Goal: Task Accomplishment & Management: Manage account settings

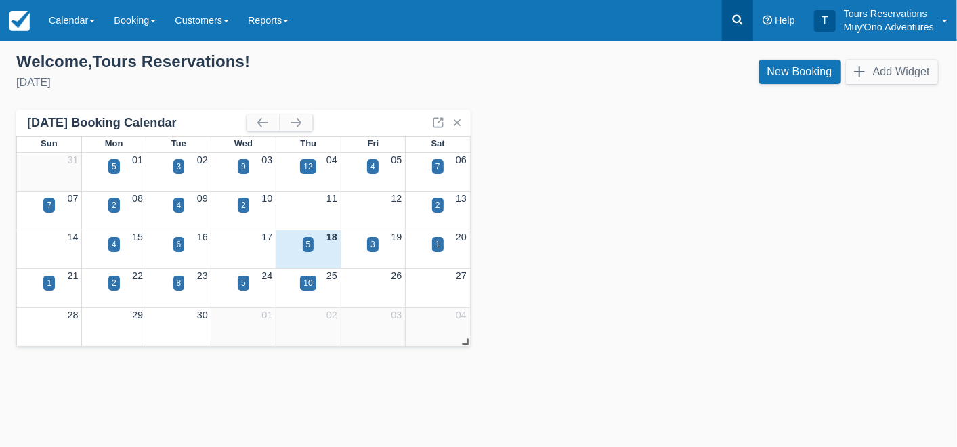
click at [733, 14] on icon at bounding box center [738, 20] width 14 height 14
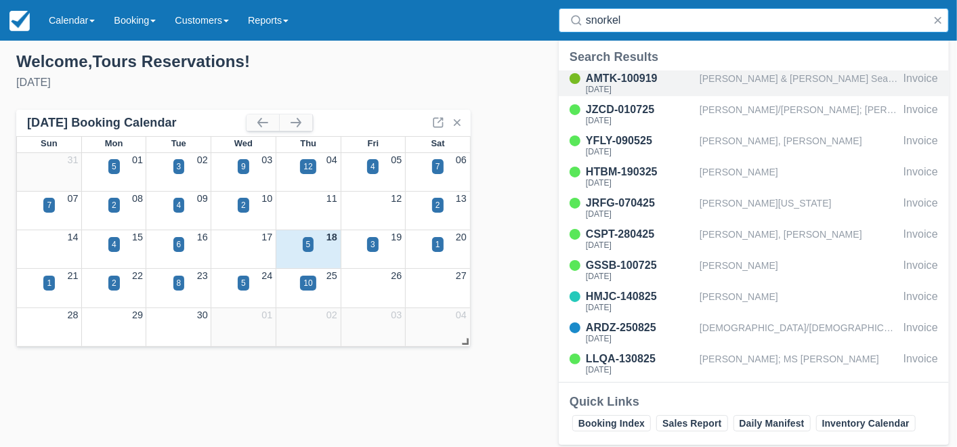
type input "snorkel"
click at [757, 83] on div "[PERSON_NAME] & [PERSON_NAME] SeaHorse [PERSON_NAME]" at bounding box center [799, 83] width 198 height 26
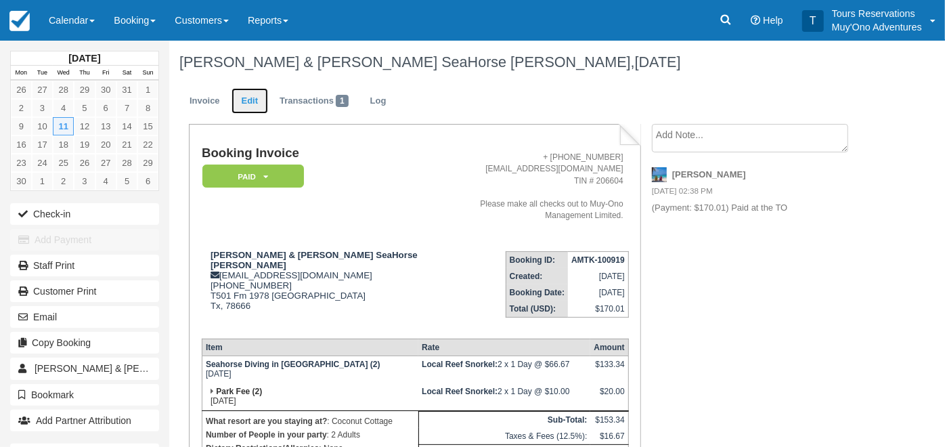
click at [251, 108] on link "Edit" at bounding box center [250, 101] width 37 height 26
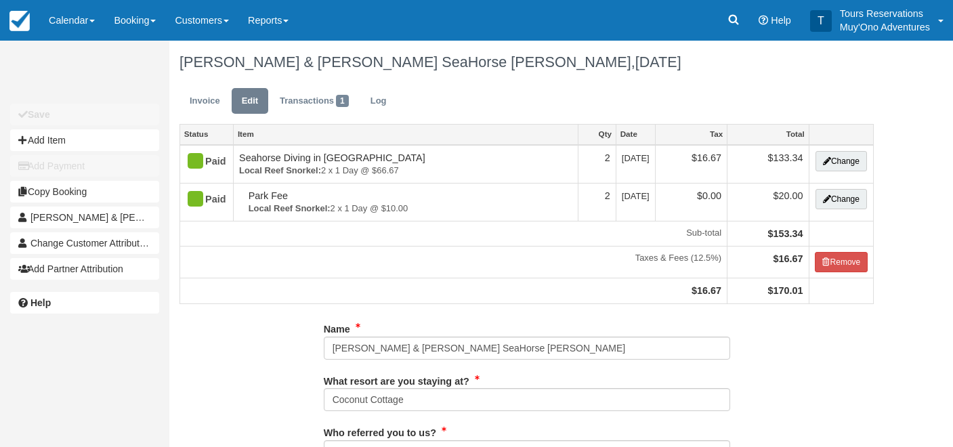
type input "[PHONE_NUMBER]"
click at [195, 98] on link "Invoice" at bounding box center [204, 101] width 51 height 26
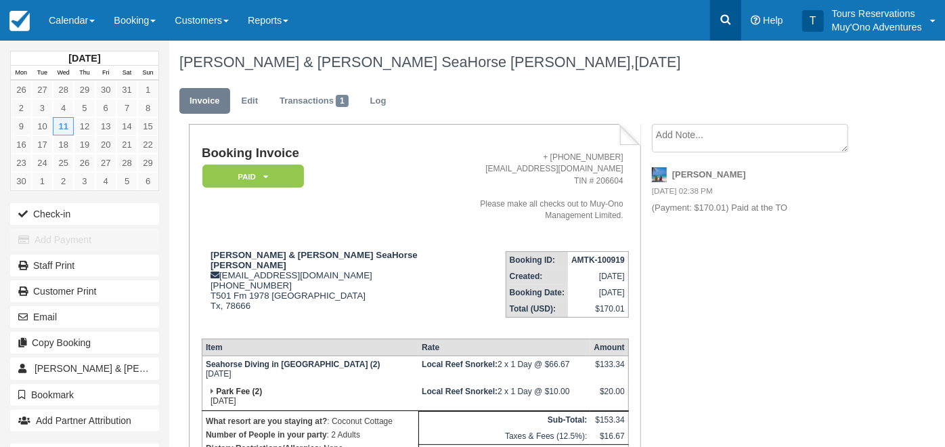
click at [725, 18] on icon at bounding box center [726, 20] width 14 height 14
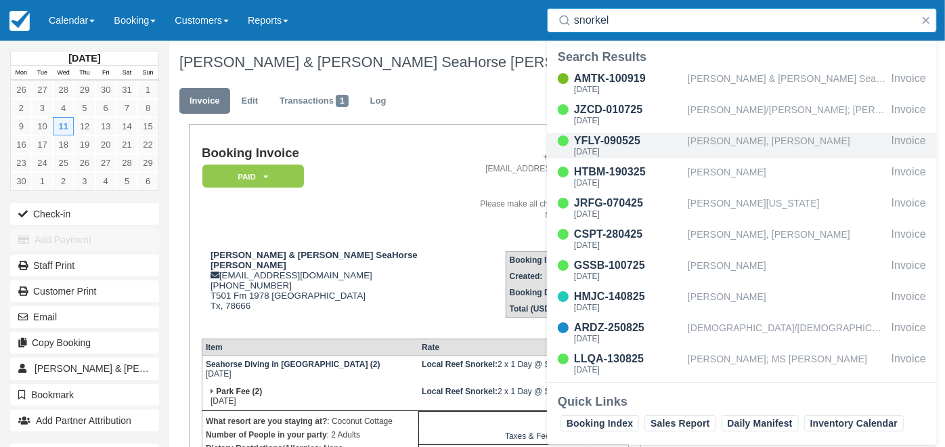
type input "snorkel"
click at [737, 139] on div "Cheyenne Daise, Christopher Davis" at bounding box center [787, 146] width 198 height 26
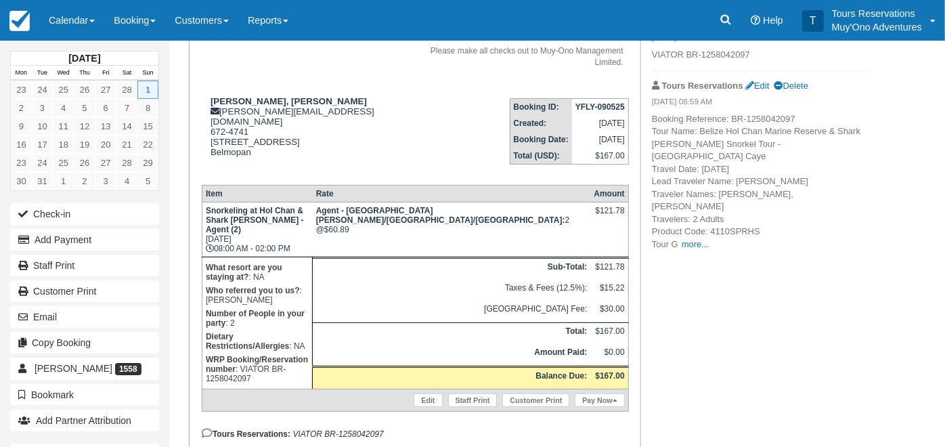
scroll to position [154, 0]
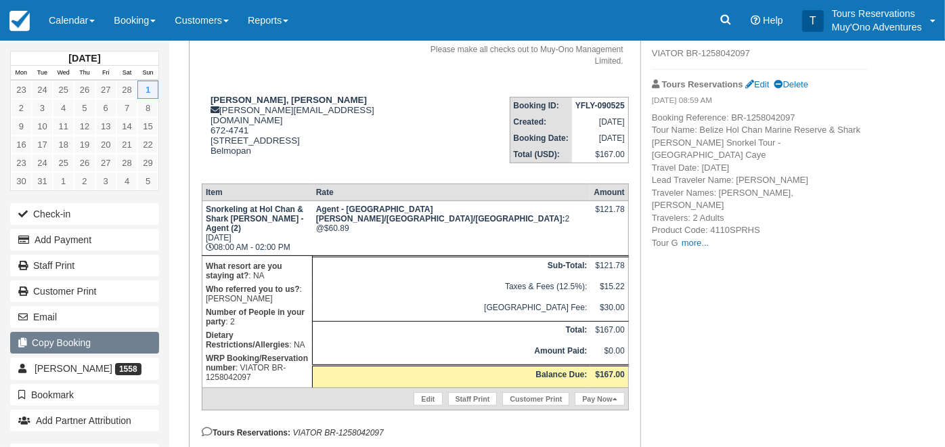
click at [91, 342] on button "Copy Booking" at bounding box center [84, 343] width 149 height 22
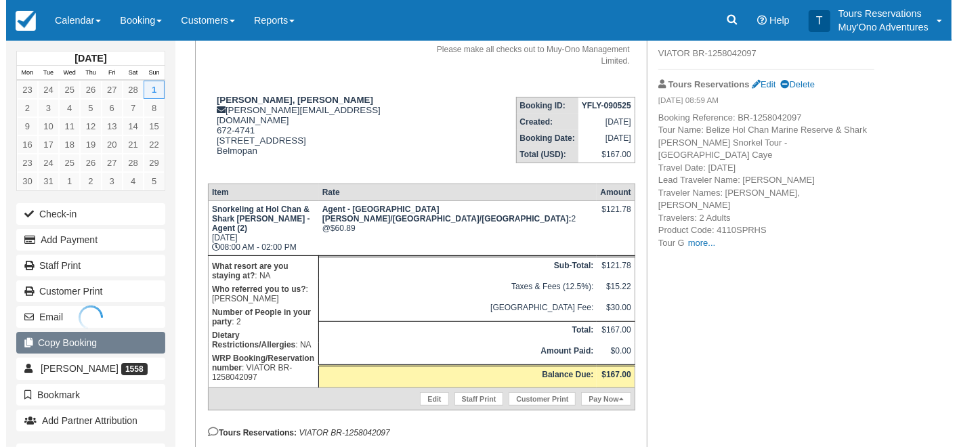
scroll to position [0, 0]
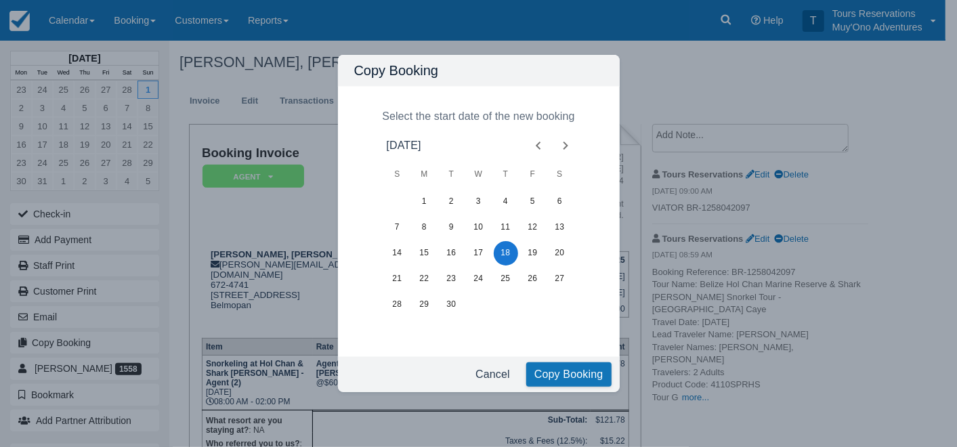
click at [565, 146] on icon "Next month" at bounding box center [565, 145] width 16 height 16
click at [426, 255] on button "15" at bounding box center [424, 253] width 24 height 24
click at [555, 377] on button "Copy Booking" at bounding box center [568, 374] width 85 height 24
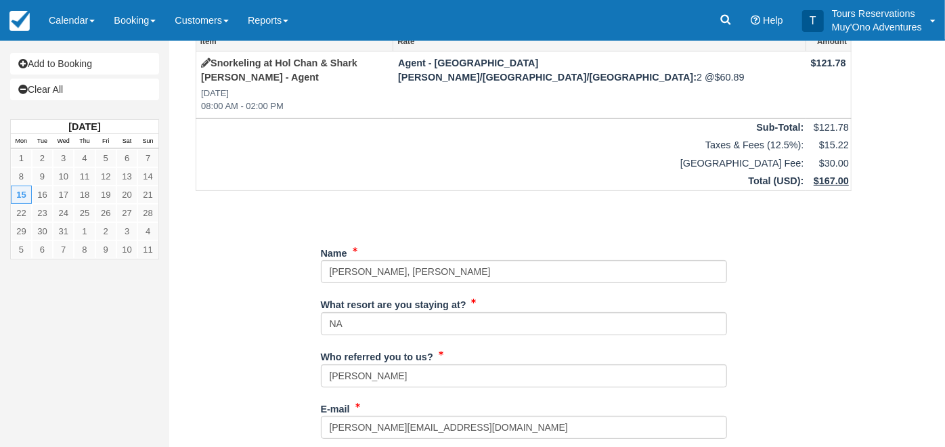
scroll to position [75, 0]
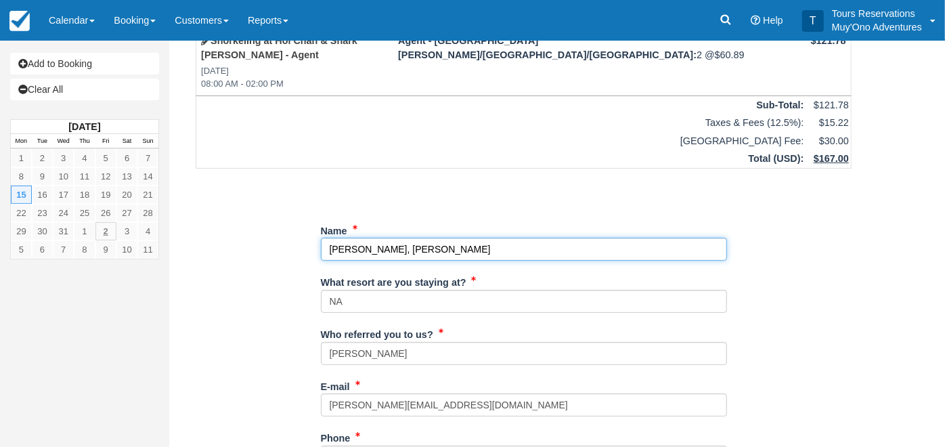
drag, startPoint x: 522, startPoint y: 232, endPoint x: 113, endPoint y: 237, distance: 409.1
click at [113, 237] on div "Add to Booking Clear All December 2025 Mon Tue Wed Thu Fri Sat Sun 1 2 3 4 5 6 …" at bounding box center [472, 168] width 945 height 406
paste input "brian derksen"
click at [364, 238] on input "Name" at bounding box center [524, 249] width 406 height 23
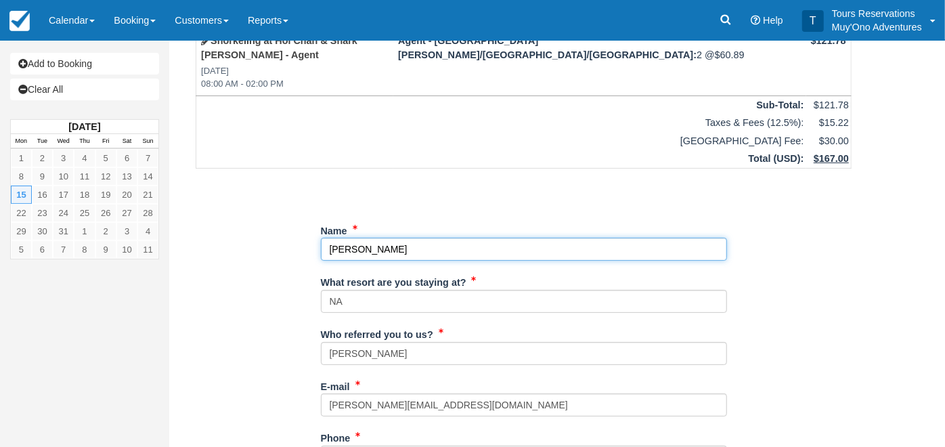
click at [333, 238] on input "Name" at bounding box center [524, 249] width 406 height 23
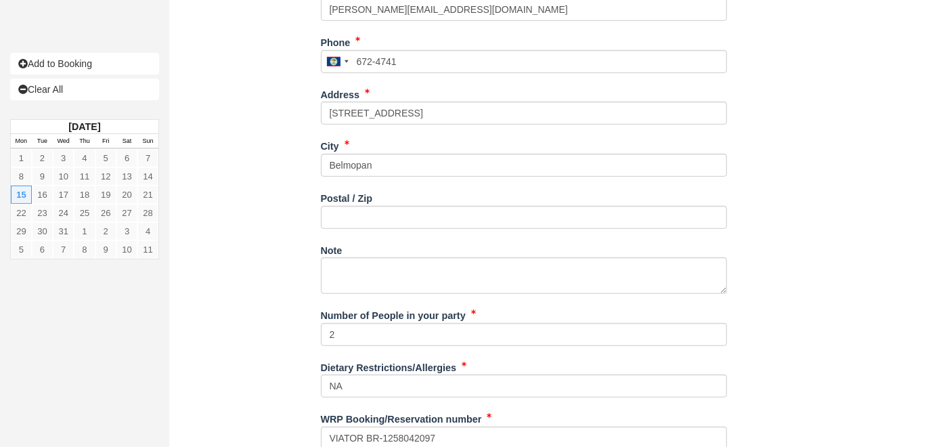
scroll to position [500, 0]
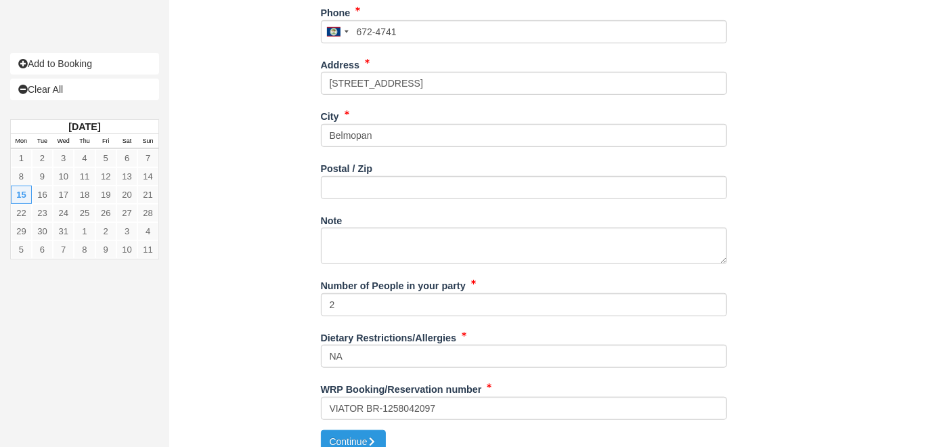
type input "[PERSON_NAME]"
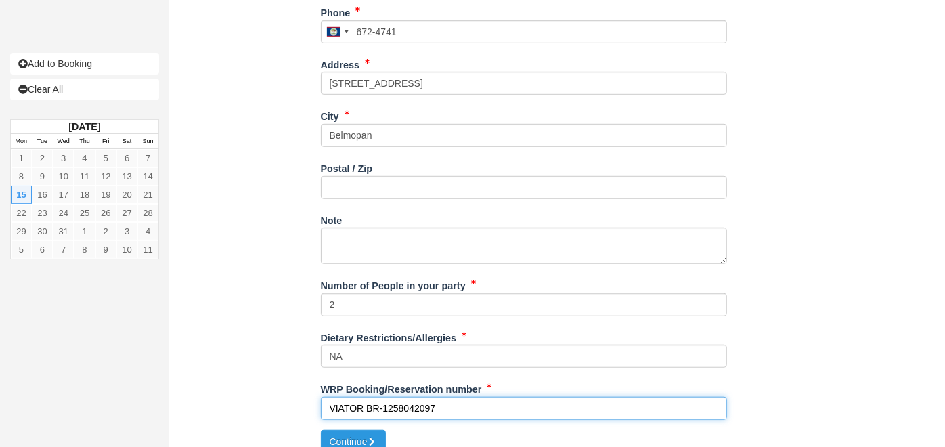
click at [410, 397] on input "VIATOR BR-1258042097" at bounding box center [524, 408] width 406 height 23
paste input "316614073"
type input "VIATOR BR-1316614073"
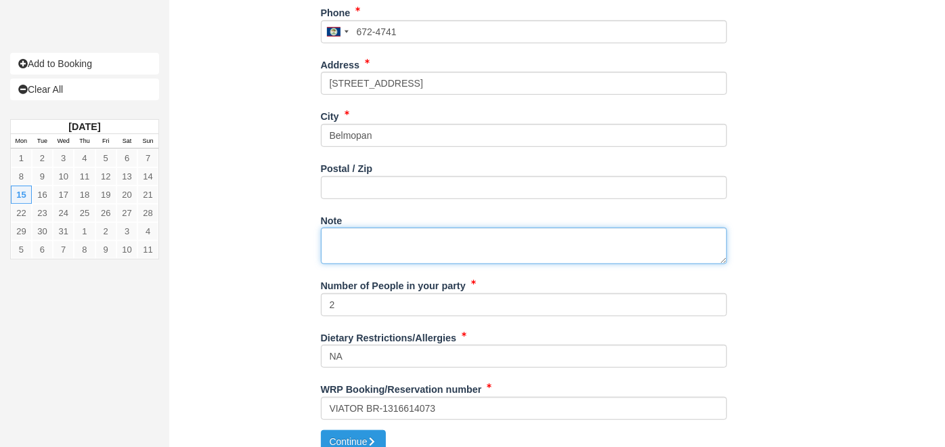
click at [369, 228] on textarea "Note" at bounding box center [524, 246] width 406 height 37
paste textarea "1316614073"
drag, startPoint x: 397, startPoint y: 228, endPoint x: 288, endPoint y: 219, distance: 109.3
click at [291, 231] on div "Item Rate Amount Snorkeling at Hol Chan & Shark Ray Alley - Agent Mon Dec 15, 2…" at bounding box center [523, 7] width 689 height 846
paste textarea "Booking Reference: BR-1316614073 Tour Name: Belize Hol Chan Marine Reserve & Sh…"
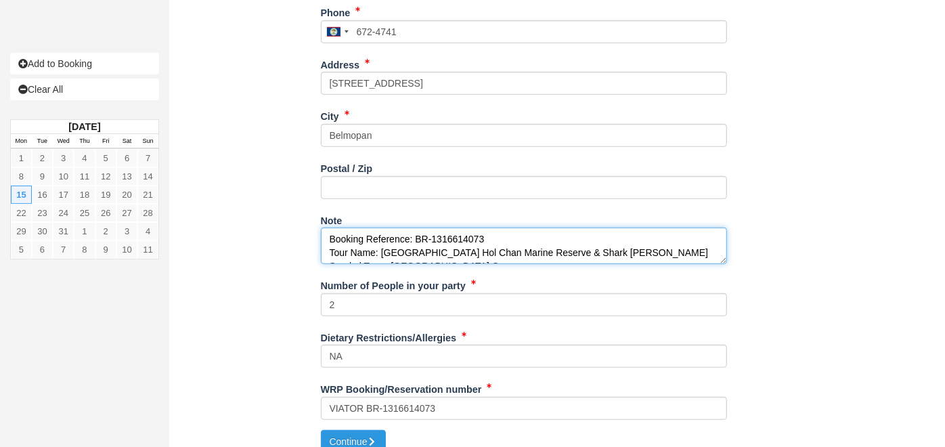
scroll to position [184, 0]
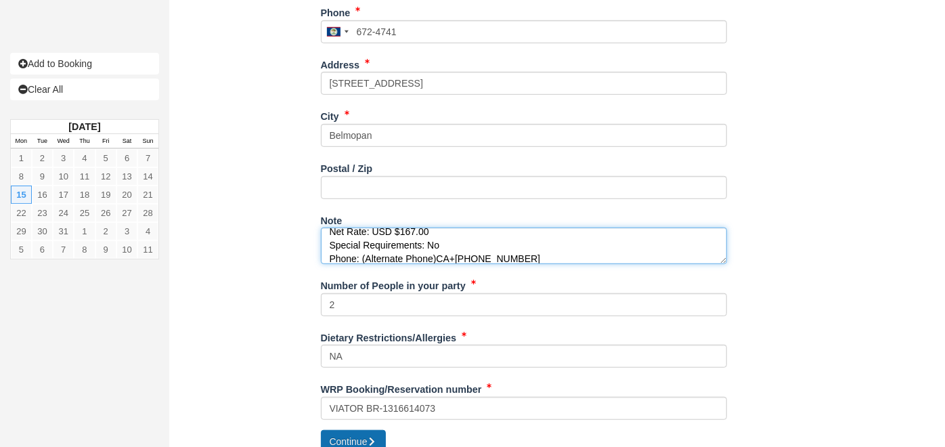
type textarea "Booking Reference: BR-1316614073 Tour Name: Belize Hol Chan Marine Reserve & Sh…"
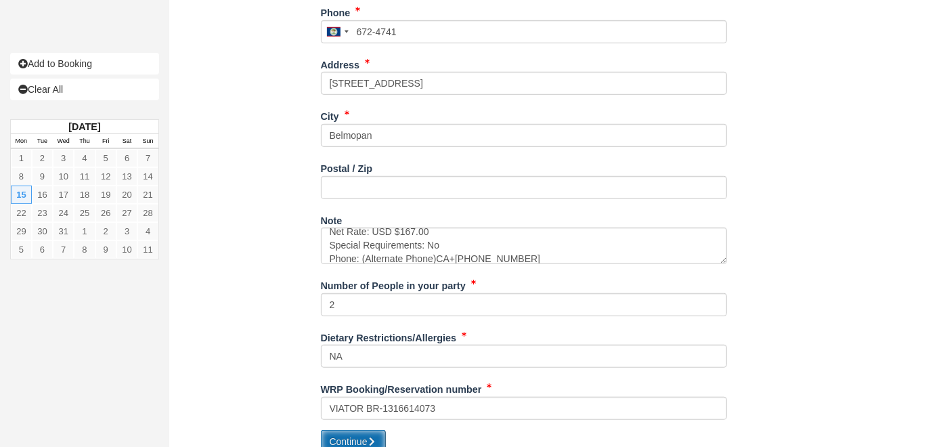
click at [357, 430] on button "Continue" at bounding box center [353, 441] width 65 height 23
type input "+5016724741"
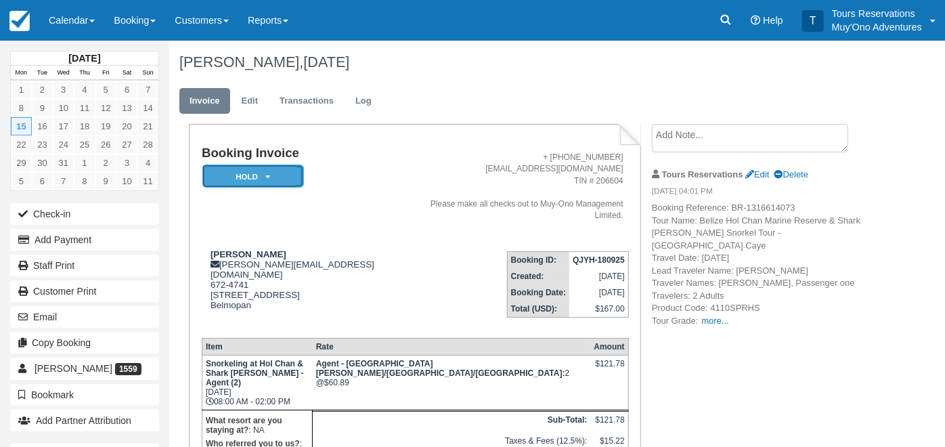
click at [240, 175] on em "HOLD" at bounding box center [253, 177] width 102 height 24
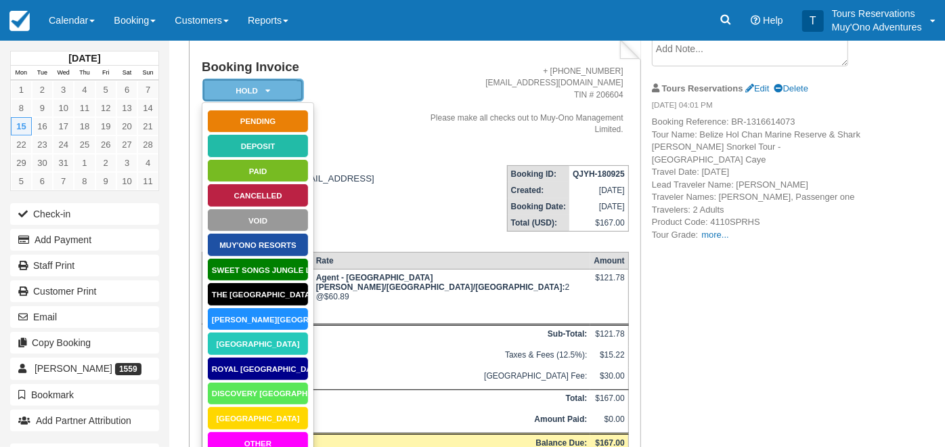
scroll to position [198, 0]
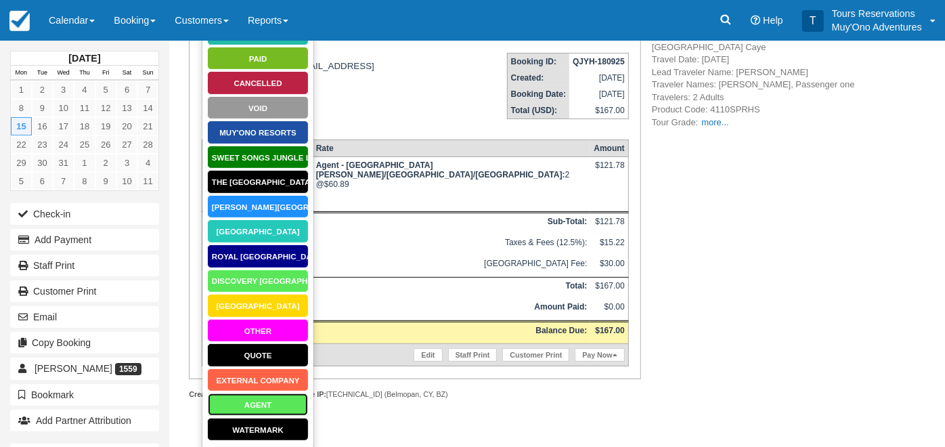
click at [252, 406] on link "AGENT" at bounding box center [258, 405] width 102 height 24
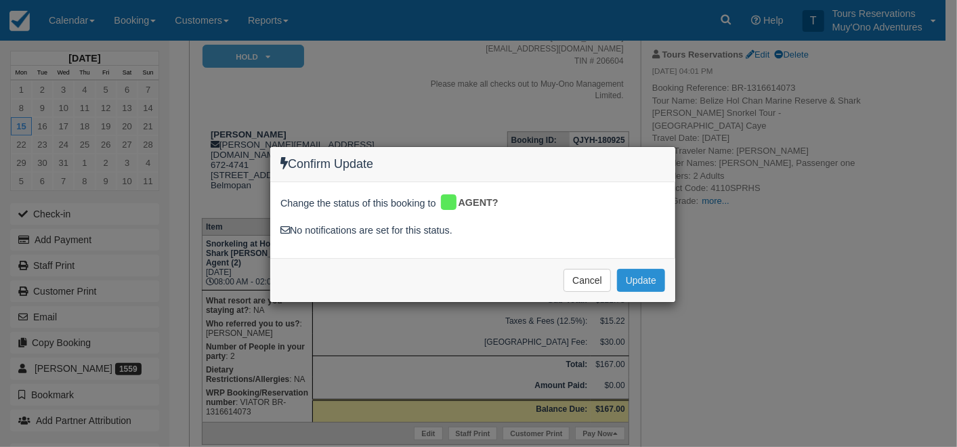
click at [657, 278] on button "Update" at bounding box center [641, 280] width 48 height 23
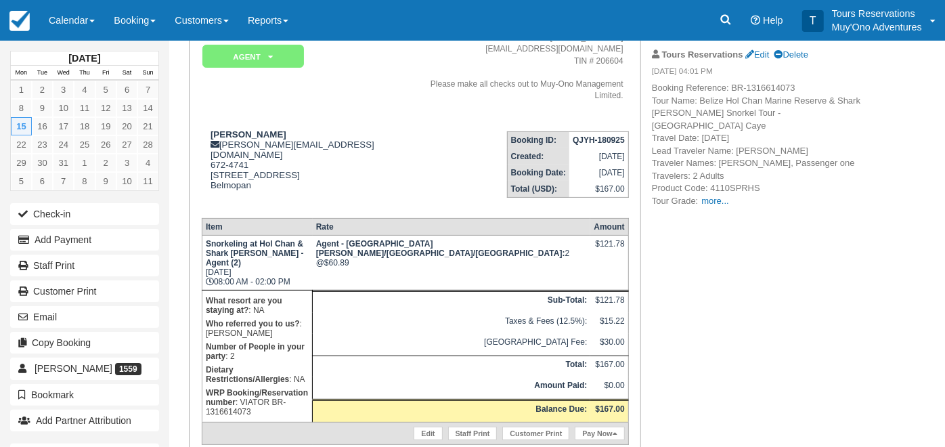
scroll to position [45, 0]
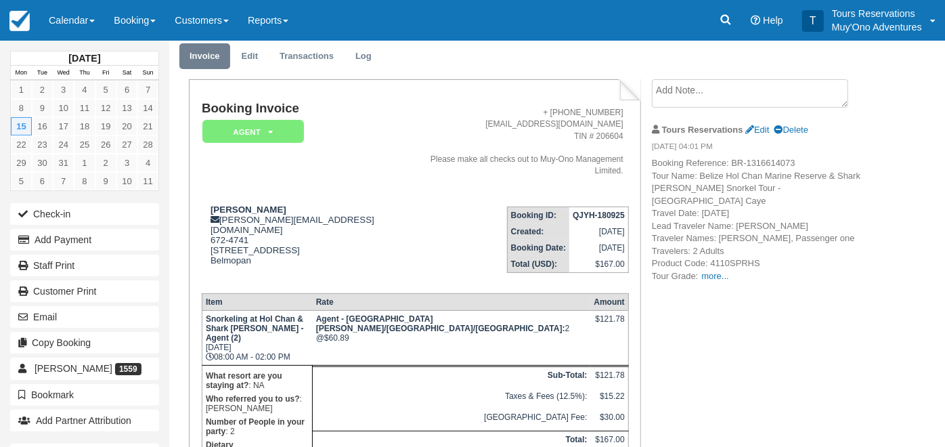
drag, startPoint x: 345, startPoint y: 400, endPoint x: 366, endPoint y: 410, distance: 23.6
copy p "VIATOR BR-1316614073"
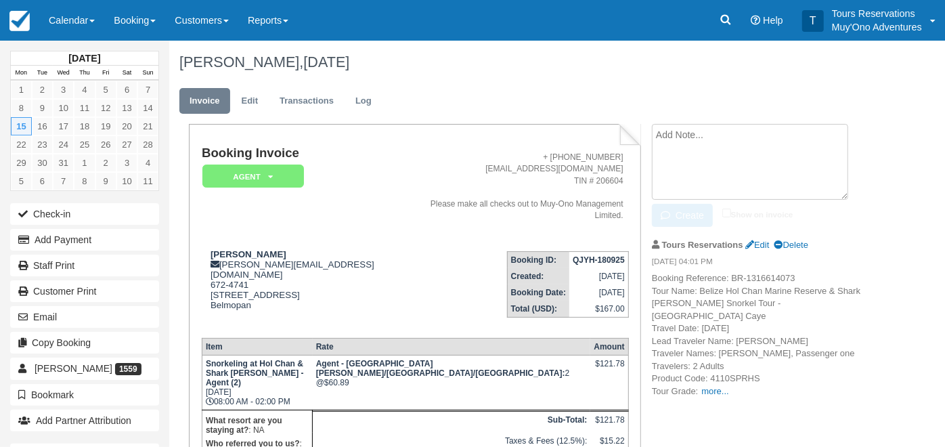
click at [714, 129] on textarea at bounding box center [750, 162] width 196 height 76
paste textarea "VIATOR BR-1316614073"
type textarea "VIATOR BR-1316614073"
click at [723, 211] on input "Show on invoice" at bounding box center [727, 213] width 9 height 9
checkbox input "true"
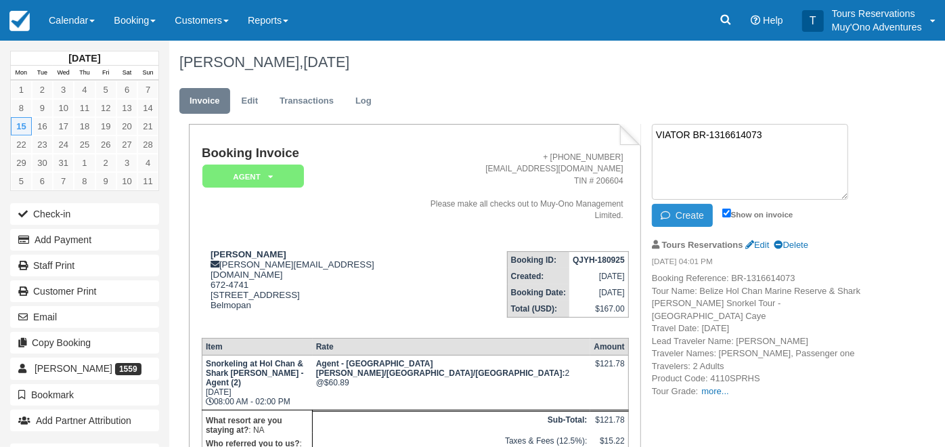
click at [705, 220] on button "Create" at bounding box center [682, 215] width 61 height 23
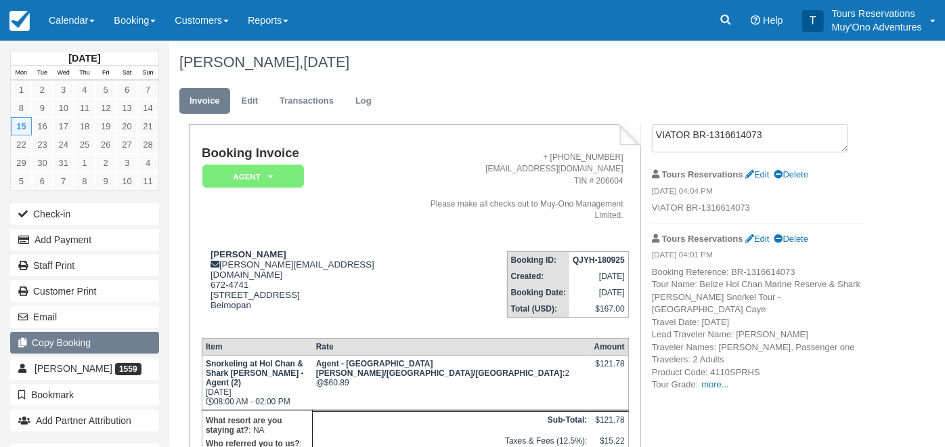
click at [69, 342] on button "Copy Booking" at bounding box center [84, 343] width 149 height 22
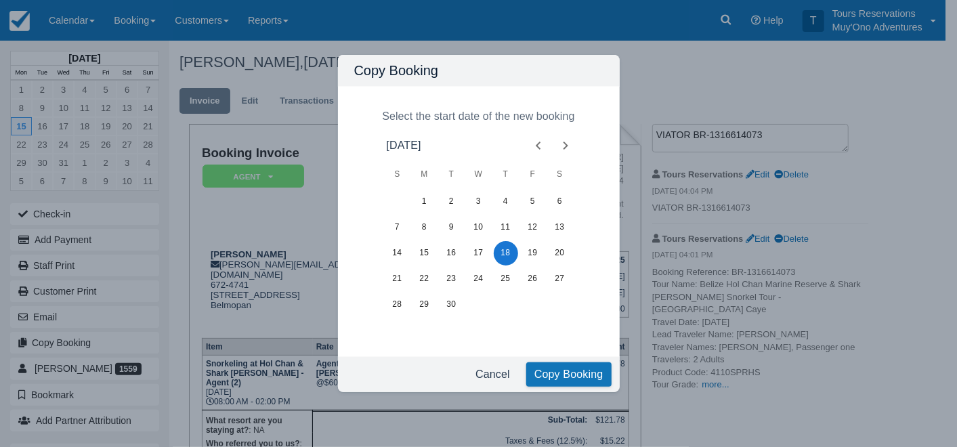
click at [576, 149] on button "Next month" at bounding box center [565, 145] width 27 height 27
click at [506, 226] on button "9" at bounding box center [506, 227] width 24 height 24
click at [570, 378] on button "Copy Booking" at bounding box center [568, 374] width 85 height 24
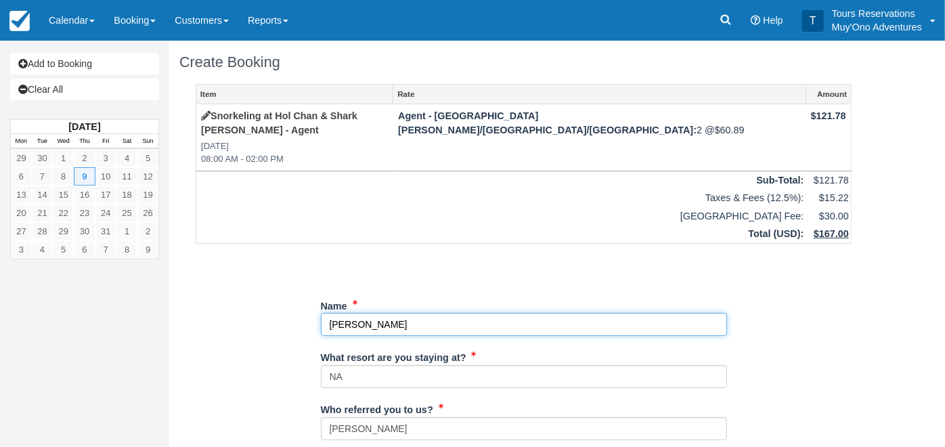
drag, startPoint x: 424, startPoint y: 312, endPoint x: 129, endPoint y: 295, distance: 295.1
click at [129, 295] on div "Add to Booking Clear All [DATE] Mon Tue Wed Thu Fri Sat Sun 29 30 1 2 3 4 5 6 7…" at bounding box center [472, 244] width 945 height 406
paste input "[PERSON_NAME]"
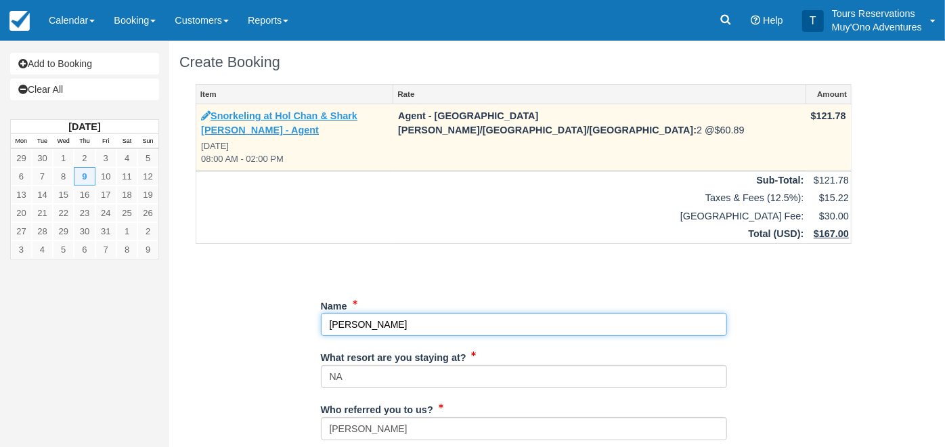
type input "[PERSON_NAME]"
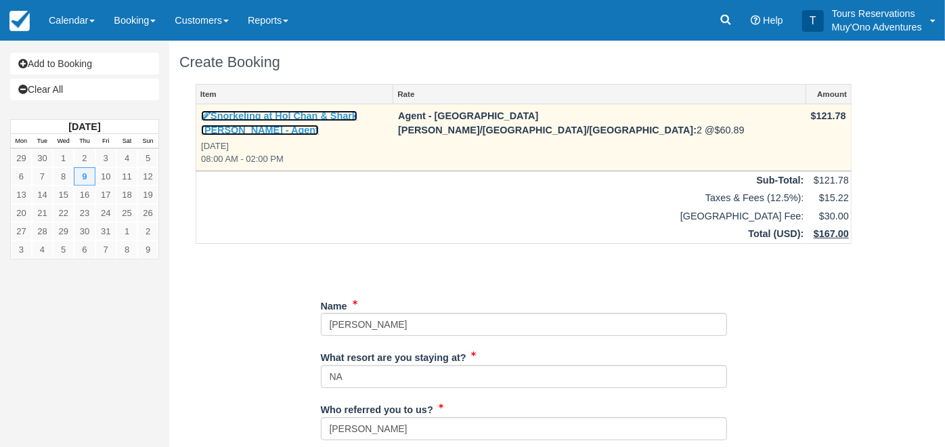
click at [293, 112] on link "Snorkeling at Hol Chan & Shark [PERSON_NAME] - Agent" at bounding box center [279, 122] width 156 height 25
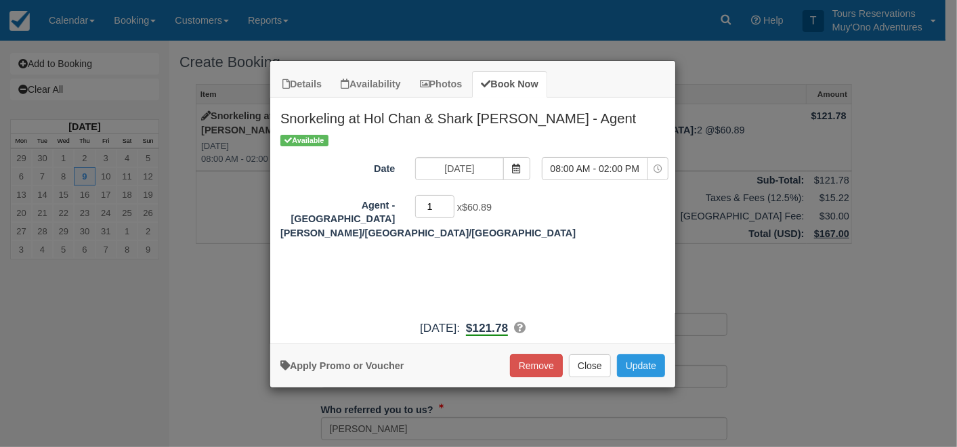
type input "1"
click at [450, 208] on input "1" at bounding box center [434, 206] width 39 height 23
click at [635, 363] on button "Update" at bounding box center [641, 365] width 48 height 23
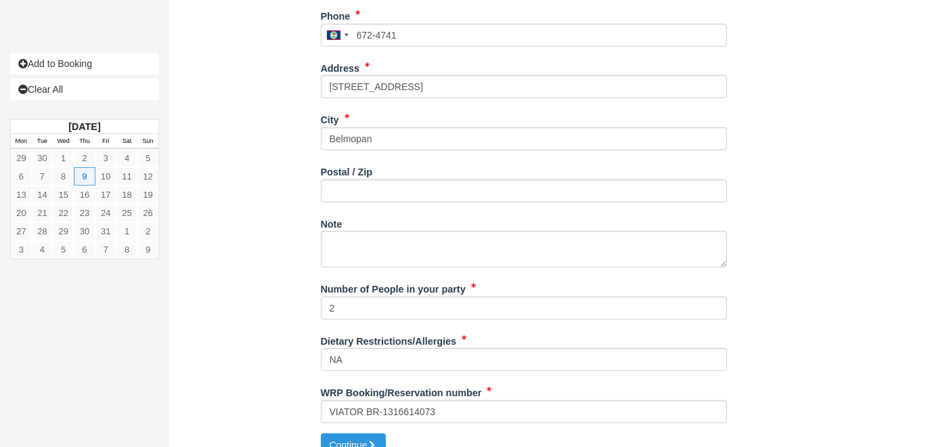
scroll to position [500, 0]
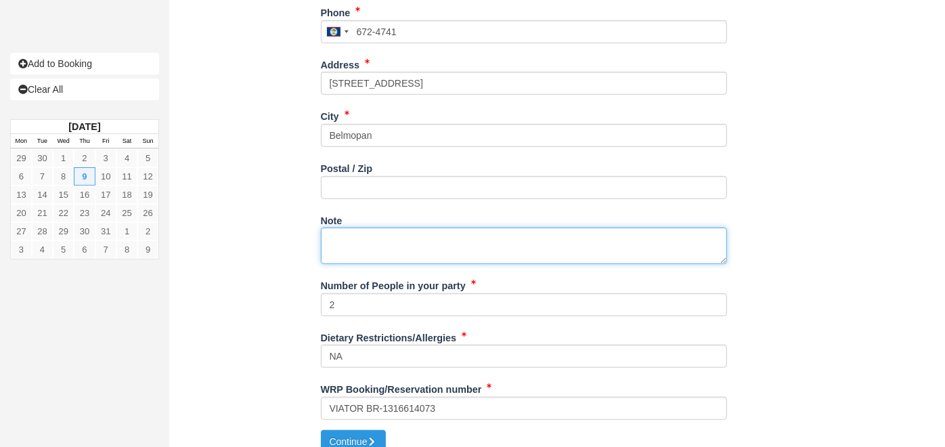
click at [436, 228] on textarea "Note" at bounding box center [524, 246] width 406 height 37
paste textarea "Booking Reference: BR-1316631871 Tour Name: [GEOGRAPHIC_DATA] Hol Chan Marine R…"
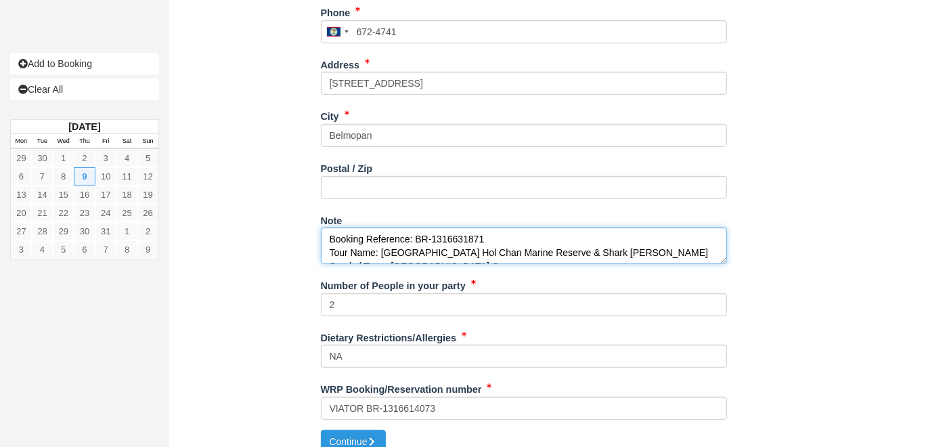
scroll to position [184, 0]
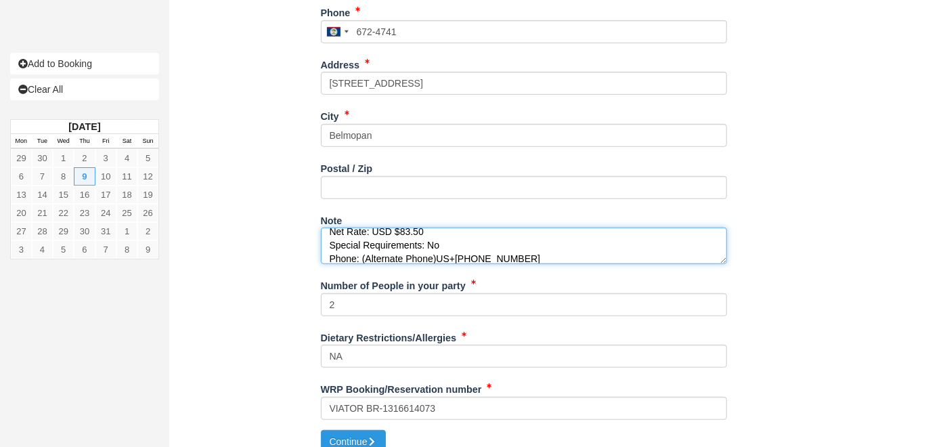
type textarea "Booking Reference: BR-1316631871 Tour Name: Belize Hol Chan Marine Reserve & Sh…"
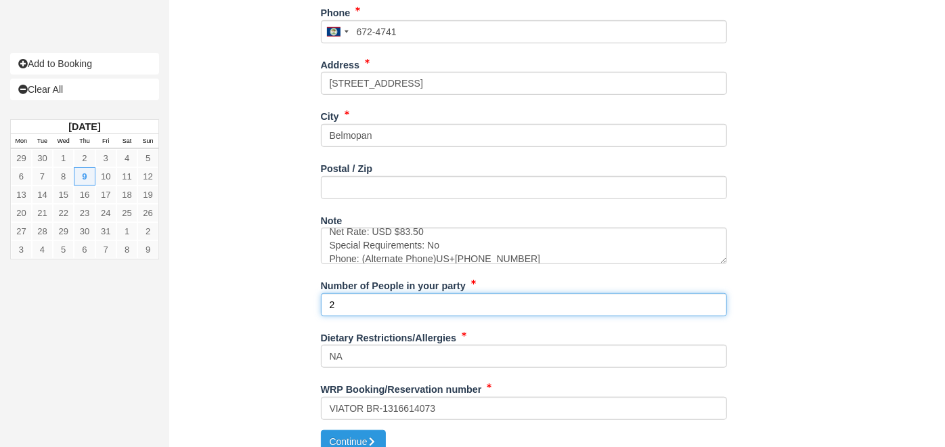
drag, startPoint x: 364, startPoint y: 283, endPoint x: 269, endPoint y: 295, distance: 95.5
click at [269, 295] on div "Item Rate Amount Snorkeling at Hol Chan & Shark Ray Alley - Agent Thu Oct 9, 20…" at bounding box center [523, 7] width 689 height 846
type input "1"
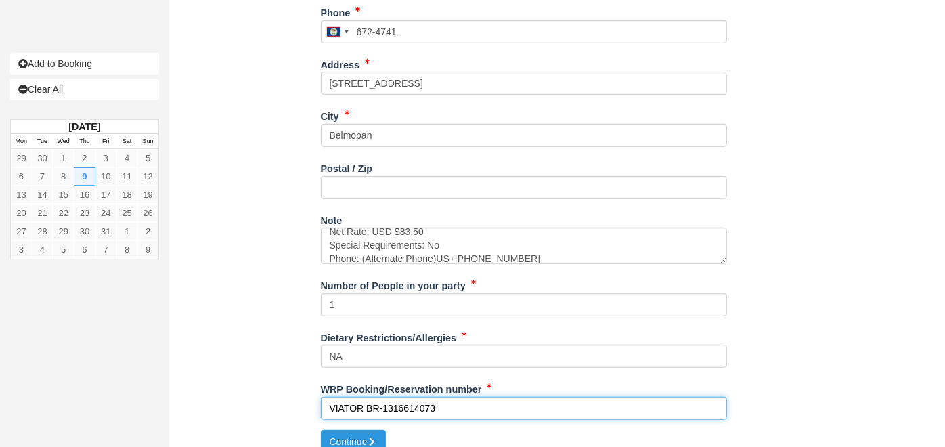
click at [412, 397] on input "VIATOR BR-1316614073" at bounding box center [524, 408] width 406 height 23
paste input "31871"
type input "VIATOR BR-1316631871"
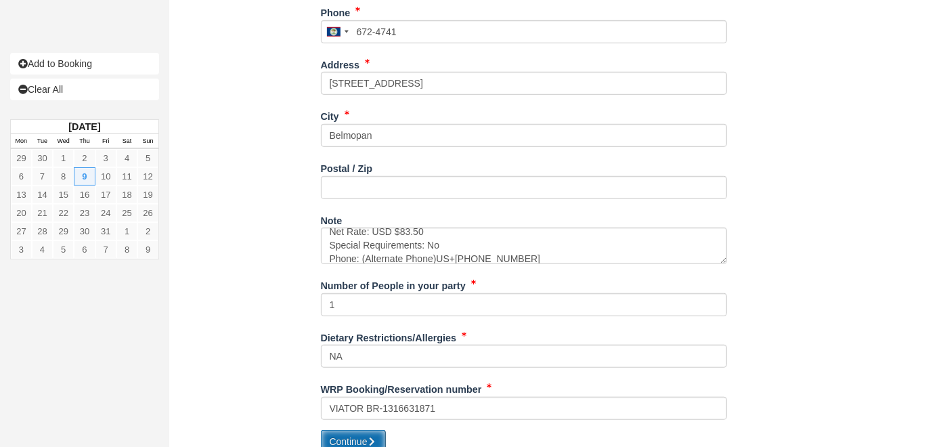
click at [338, 430] on button "Continue" at bounding box center [353, 441] width 65 height 23
type input "+5016724741"
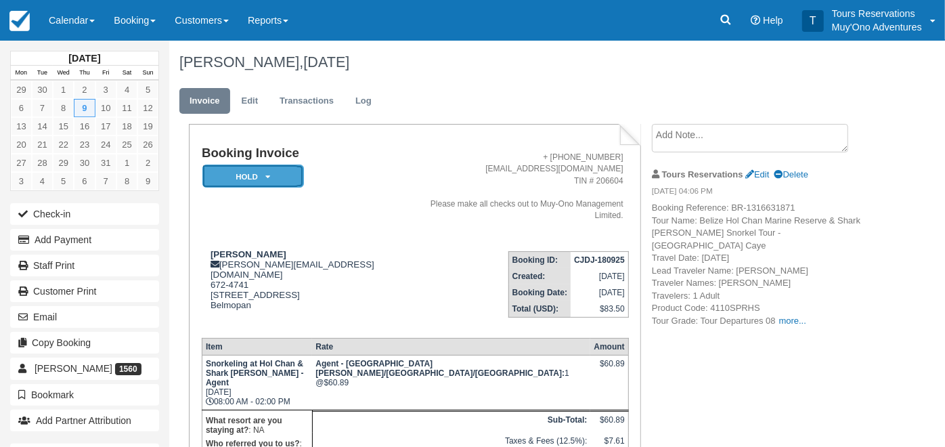
click at [251, 177] on em "HOLD" at bounding box center [253, 177] width 102 height 24
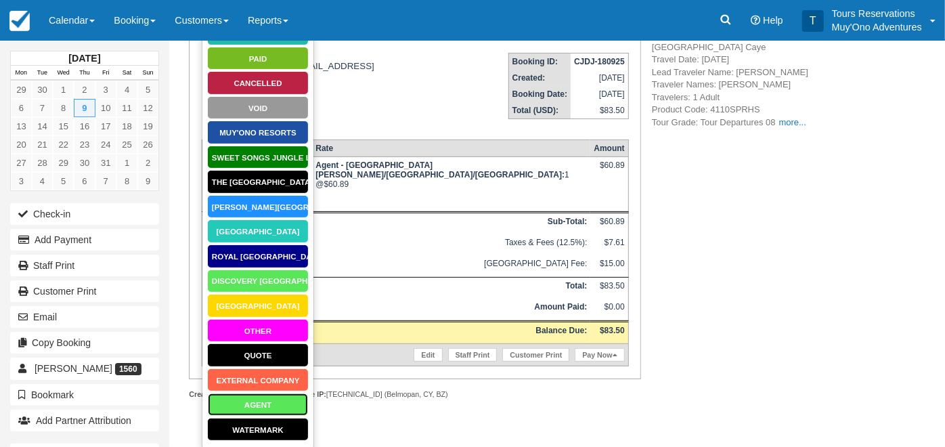
click at [253, 408] on link "AGENT" at bounding box center [258, 405] width 102 height 24
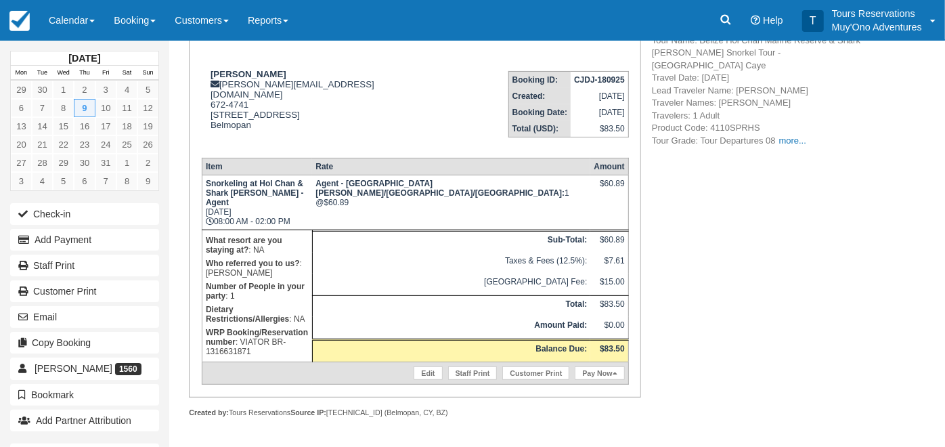
scroll to position [120, 0]
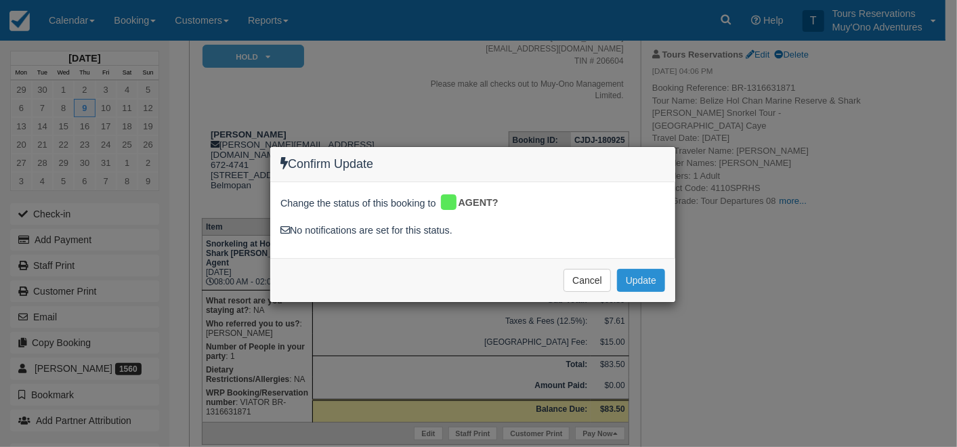
click at [645, 282] on button "Update" at bounding box center [641, 280] width 48 height 23
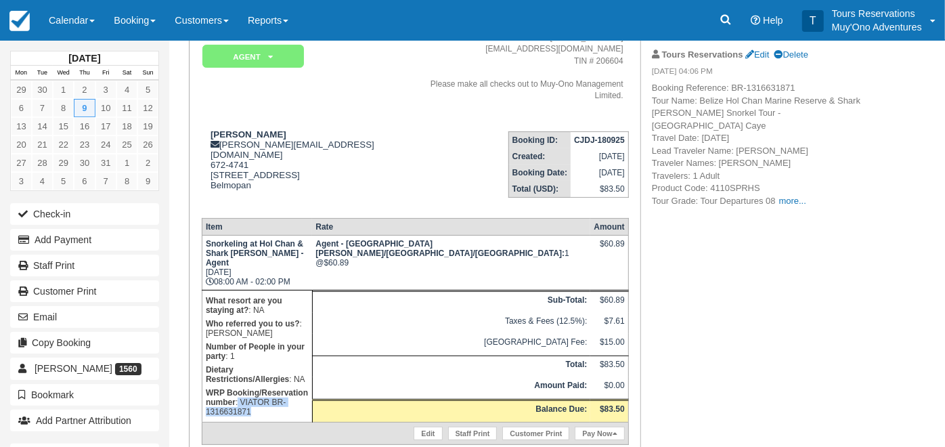
drag, startPoint x: 342, startPoint y: 321, endPoint x: 356, endPoint y: 333, distance: 18.2
click at [309, 386] on p "WRP Booking/Reservation number : VIATOR BR-1316631871" at bounding box center [257, 402] width 103 height 33
copy p "VIATOR BR-1316631871"
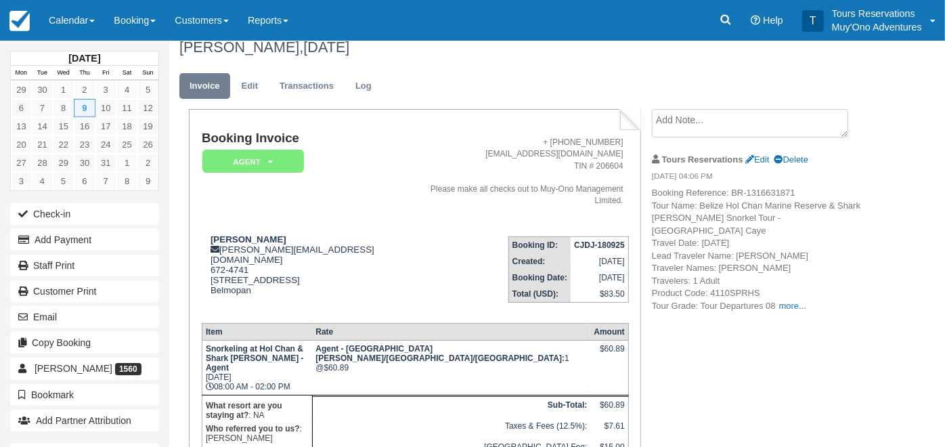
scroll to position [0, 0]
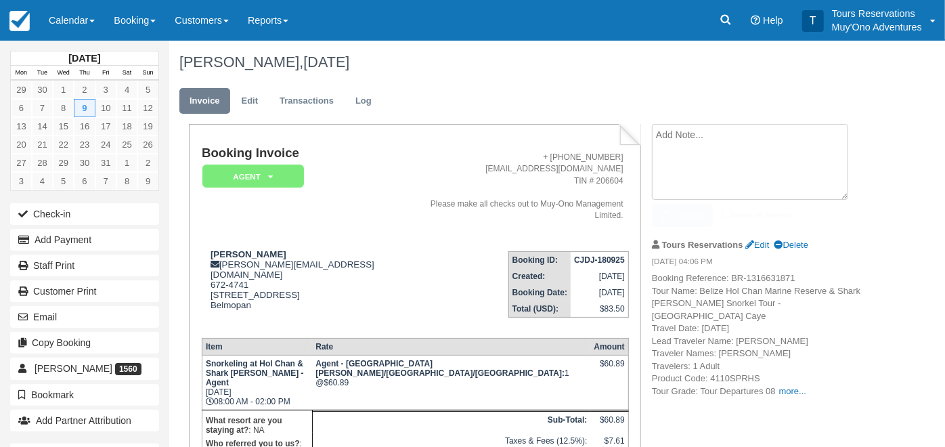
click at [706, 129] on textarea at bounding box center [750, 162] width 196 height 76
paste textarea "VIATOR BR-1316631871"
type textarea "VIATOR BR-1316631871"
click at [687, 212] on button "Create" at bounding box center [682, 215] width 61 height 23
